Goal: Task Accomplishment & Management: Use online tool/utility

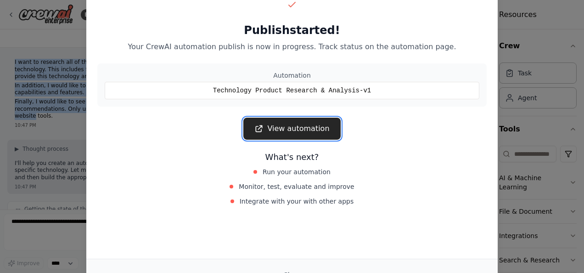
scroll to position [681, 0]
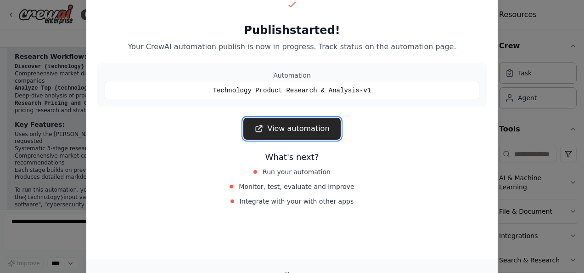
click at [267, 129] on link "View automation" at bounding box center [291, 129] width 97 height 22
click at [22, 57] on div "Publish started! Your CrewAI automation publish is now in progress. Track statu…" at bounding box center [292, 136] width 584 height 273
click at [583, 49] on html "BETA I want to research all of the product available for a specific technology.…" at bounding box center [292, 136] width 584 height 273
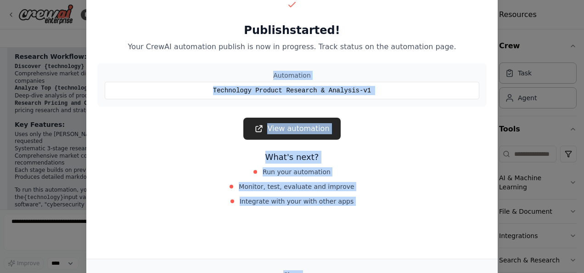
click at [583, 49] on html "BETA I want to research all of the product available for a specific technology.…" at bounding box center [292, 136] width 584 height 273
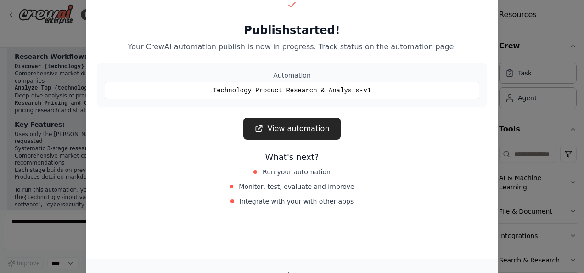
click at [546, 74] on div "Publish started! Your CrewAI automation publish is now in progress. Track statu…" at bounding box center [292, 136] width 584 height 273
click at [413, 88] on div "Technology Product Research & Analysis-v1" at bounding box center [292, 90] width 375 height 17
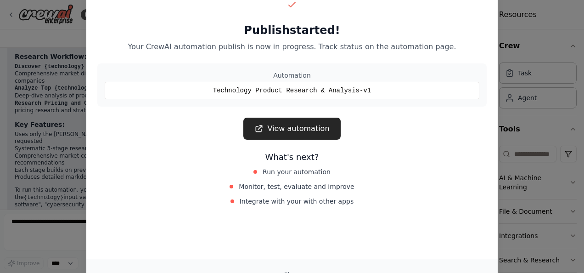
click at [518, 52] on div "Publish started! Your CrewAI automation publish is now in progress. Track statu…" at bounding box center [292, 136] width 584 height 273
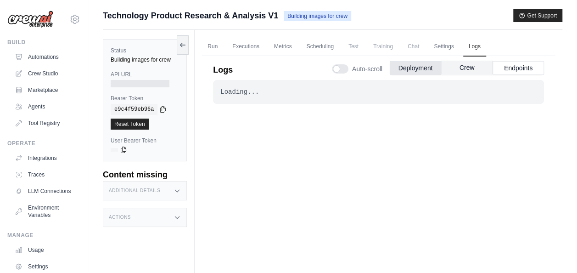
click at [453, 67] on button "Crew" at bounding box center [466, 68] width 51 height 14
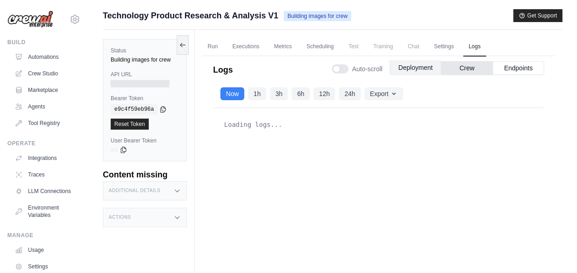
click at [421, 73] on button "Deployment" at bounding box center [415, 68] width 51 height 14
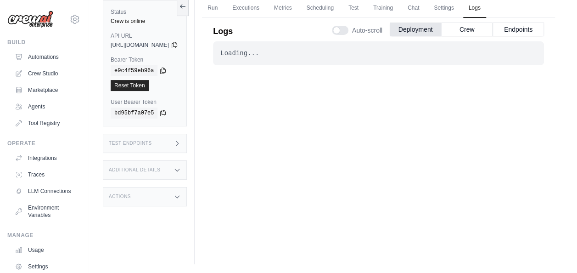
click at [187, 145] on div "Test Endpoints" at bounding box center [145, 143] width 84 height 19
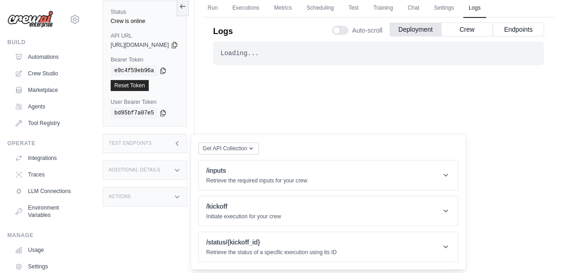
click at [187, 166] on div "Additional Details" at bounding box center [145, 169] width 84 height 19
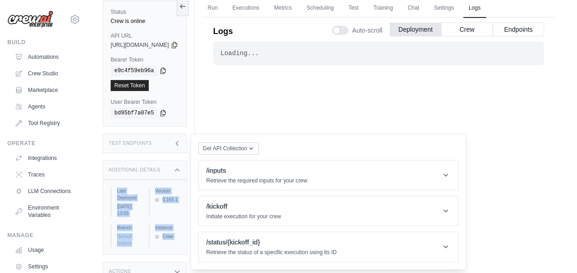
click at [182, 162] on div "Additional Details" at bounding box center [145, 169] width 84 height 19
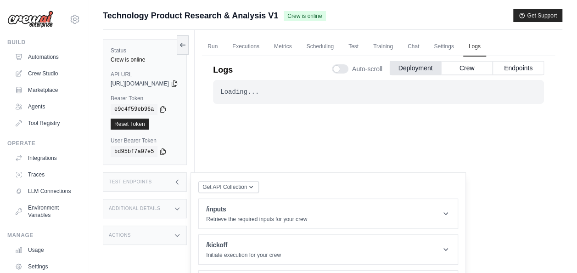
scroll to position [39, 0]
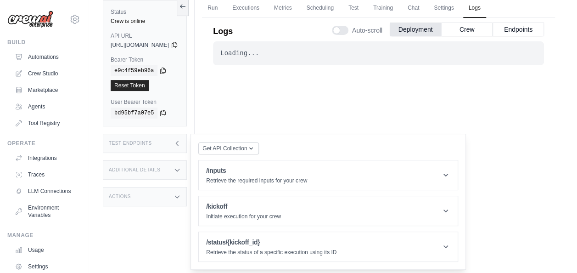
click at [179, 196] on icon at bounding box center [177, 197] width 4 height 2
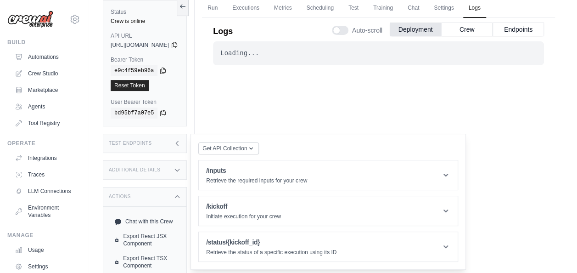
scroll to position [74, 0]
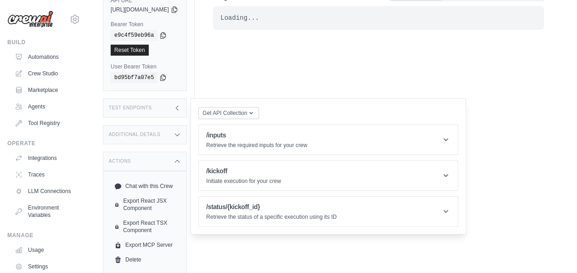
click at [181, 161] on icon at bounding box center [177, 160] width 7 height 7
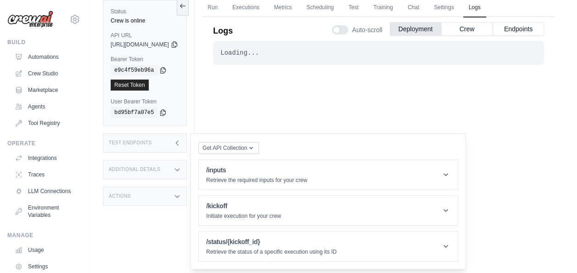
scroll to position [39, 0]
click at [187, 199] on div "Actions" at bounding box center [145, 196] width 84 height 19
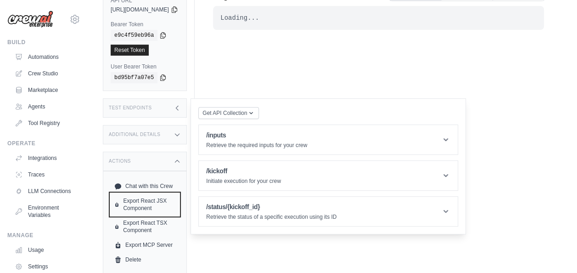
click at [179, 199] on link "Export React JSX Component" at bounding box center [145, 204] width 68 height 22
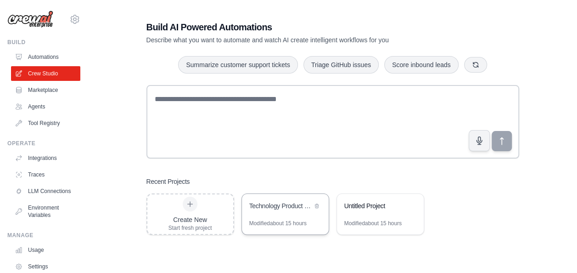
click at [294, 209] on div "Technology Product Research & Analysis" at bounding box center [280, 205] width 63 height 9
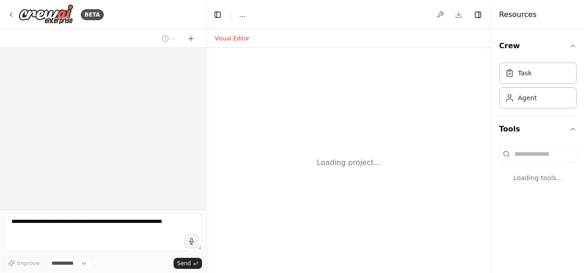
select select "****"
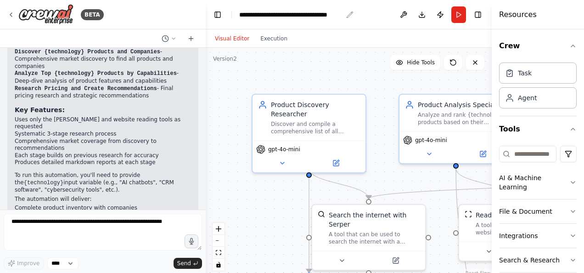
scroll to position [681, 0]
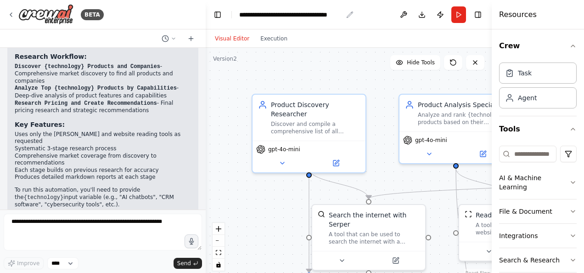
click at [345, 14] on div "**********" at bounding box center [296, 14] width 114 height 9
click at [347, 12] on icon "breadcrumb" at bounding box center [349, 14] width 7 height 7
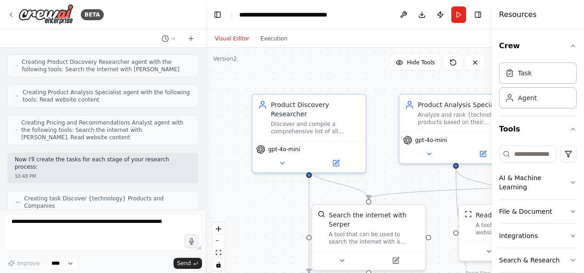
scroll to position [0, 0]
